Goal: Information Seeking & Learning: Learn about a topic

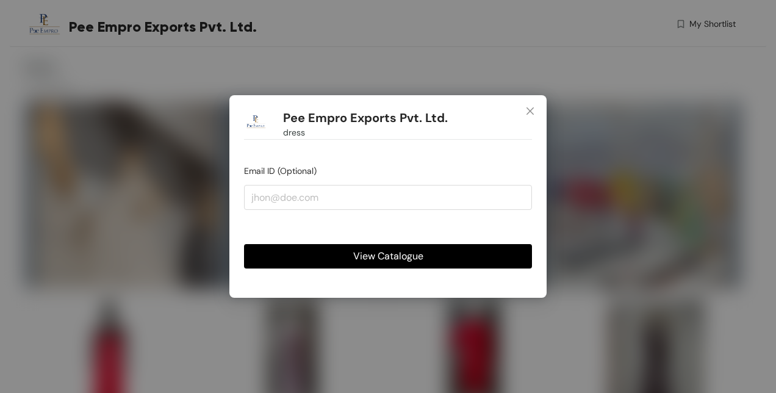
click at [394, 248] on span "View Catalogue" at bounding box center [388, 255] width 70 height 15
click at [427, 256] on button "View Catalogue" at bounding box center [388, 256] width 288 height 24
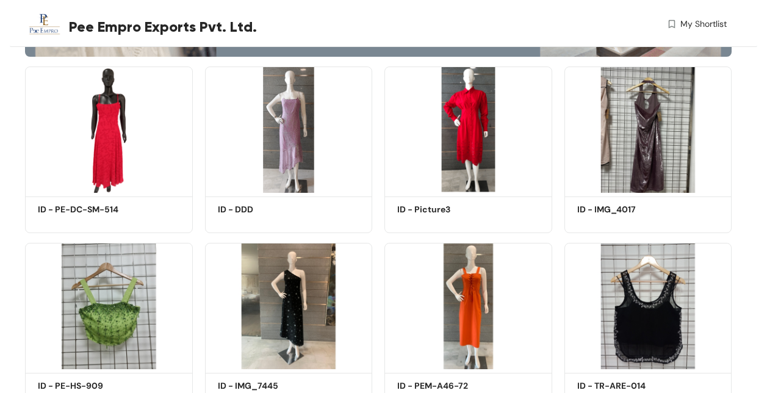
scroll to position [231, 0]
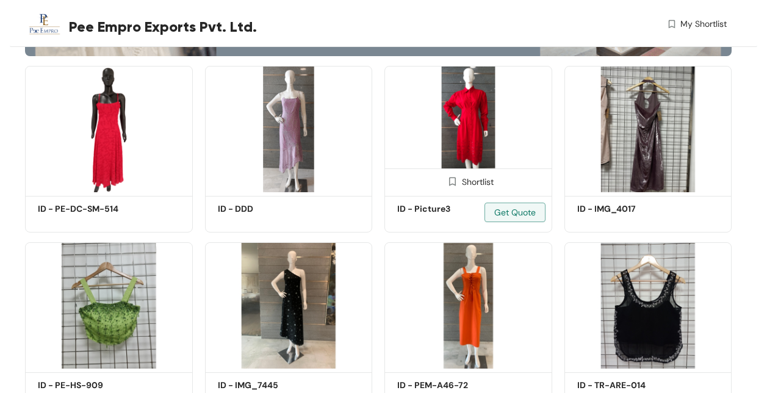
click at [496, 139] on img at bounding box center [468, 129] width 168 height 126
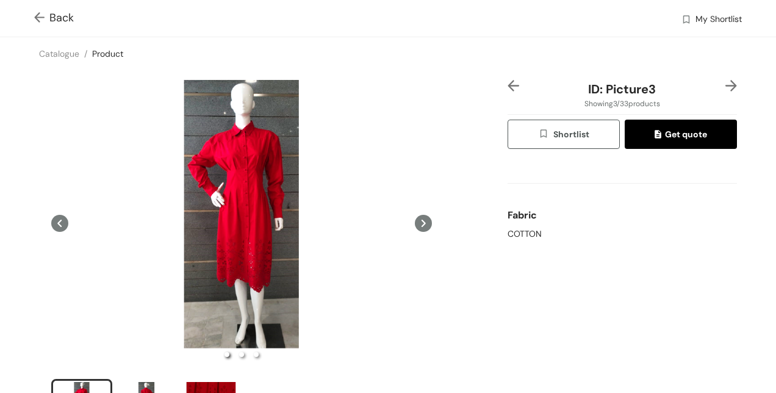
click at [48, 18] on img at bounding box center [41, 18] width 15 height 13
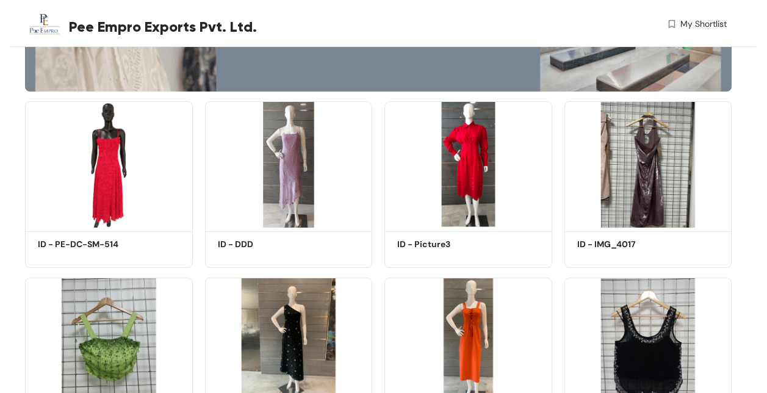
scroll to position [231, 0]
